Goal: Navigation & Orientation: Understand site structure

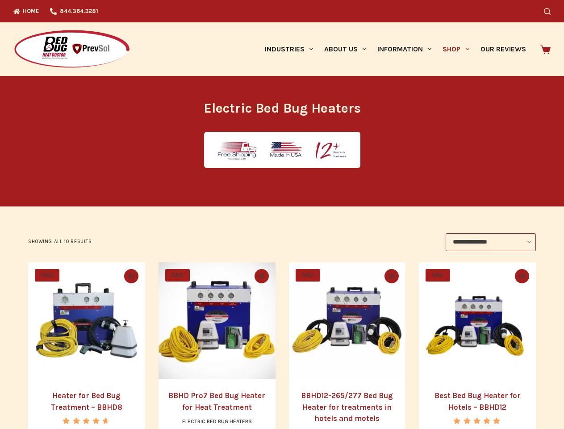
click at [551, 11] on icon "Search" at bounding box center [547, 11] width 7 height 7
click at [292, 49] on link "Industries" at bounding box center [288, 49] width 59 height 54
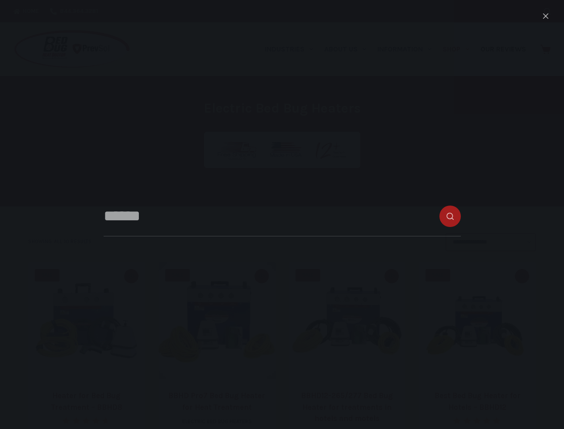
click at [349, 49] on link "About Us" at bounding box center [345, 49] width 53 height 54
click at [408, 49] on link "Information" at bounding box center [404, 49] width 65 height 54
click at [460, 49] on link "Shop" at bounding box center [456, 49] width 38 height 54
